Goal: Find specific page/section: Find specific page/section

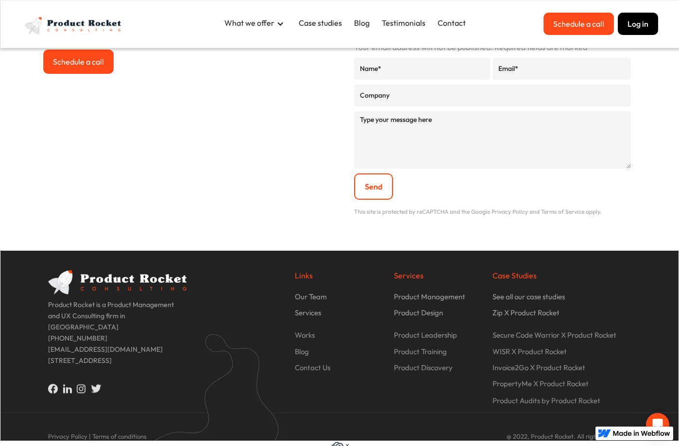
scroll to position [3350, 0]
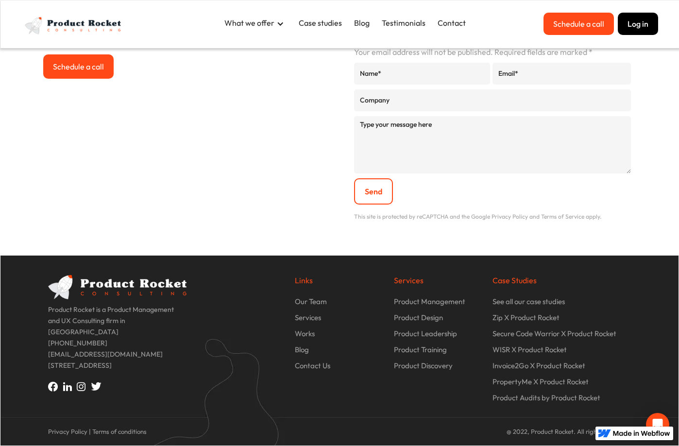
click at [308, 300] on p "Our Team" at bounding box center [311, 301] width 32 height 11
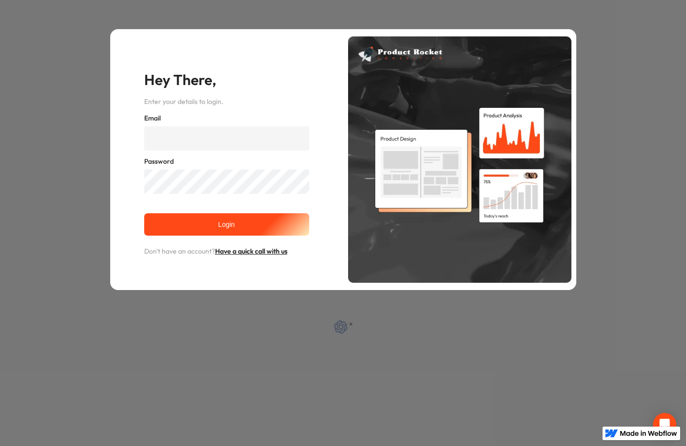
click at [620, 43] on div "Hey There, Enter your details to login. Email Password Login Don't have an acco…" at bounding box center [343, 159] width 686 height 319
click at [109, 23] on div "Hey There, Enter your details to login. Email Password Login Don't have an acco…" at bounding box center [343, 159] width 686 height 319
click at [641, 106] on div "Hey There, Enter your details to login. Email Password Login Don't have an acco…" at bounding box center [343, 159] width 686 height 319
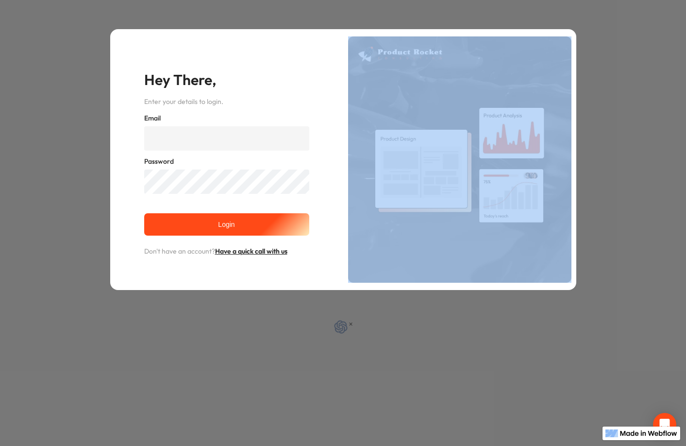
click at [641, 106] on div "Hey There, Enter your details to login. Email Password Login Don't have an acco…" at bounding box center [343, 159] width 686 height 319
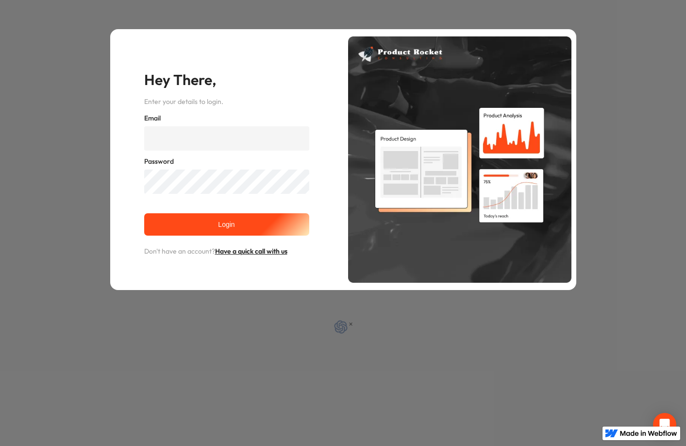
click at [615, 113] on div "Hey There, Enter your details to login. Email Password Login Don't have an acco…" at bounding box center [343, 159] width 686 height 319
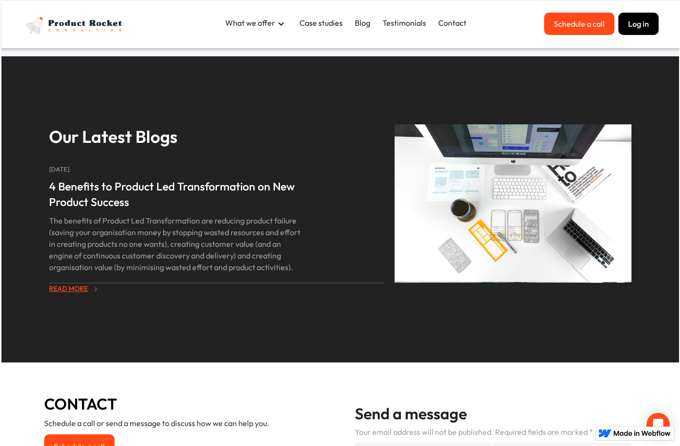
scroll to position [3029, 0]
